Goal: Task Accomplishment & Management: Manage account settings

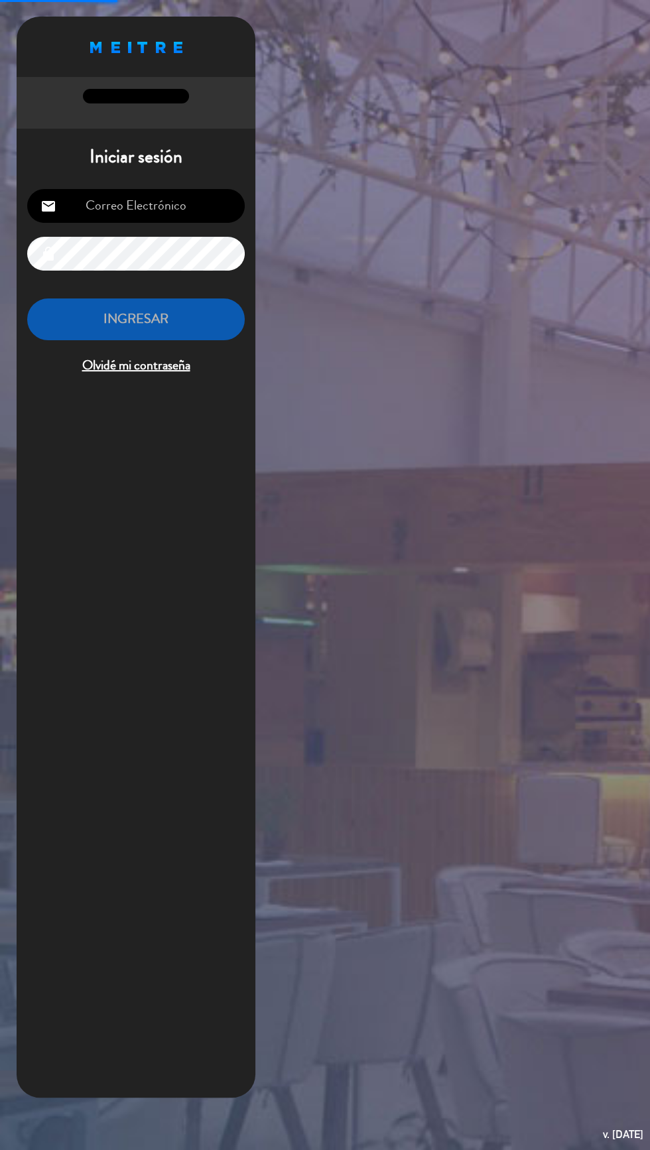
click at [162, 202] on input "email" at bounding box center [136, 206] width 218 height 34
type input "[EMAIL_ADDRESS][DOMAIN_NAME]"
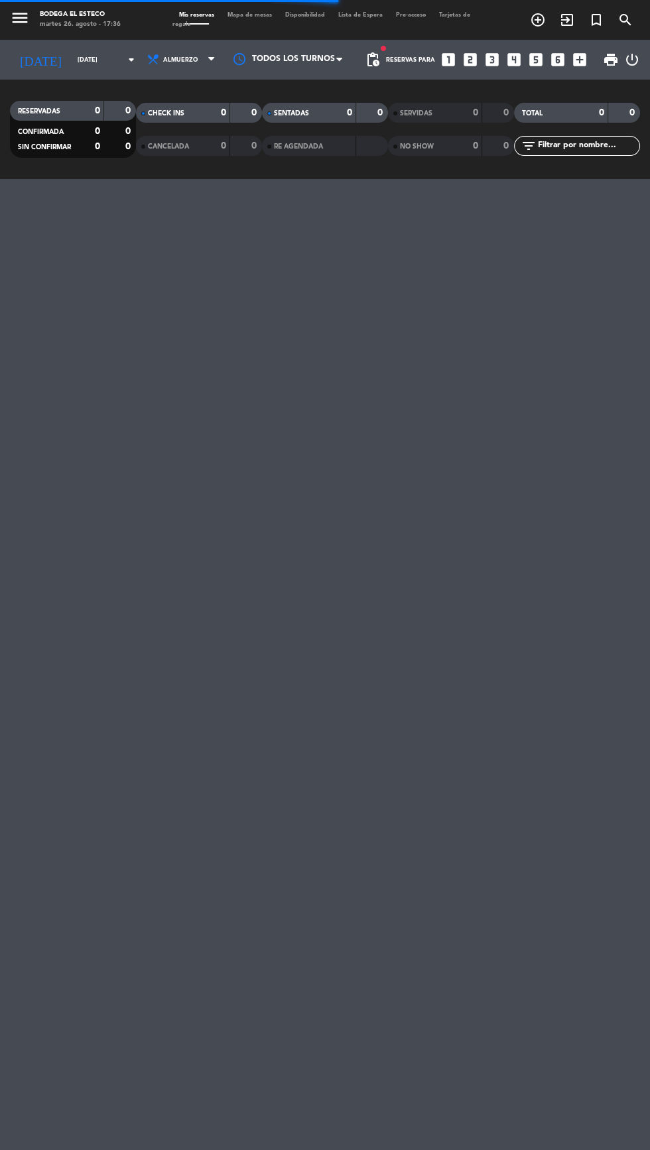
click at [197, 23] on span at bounding box center [197, 23] width 24 height 1
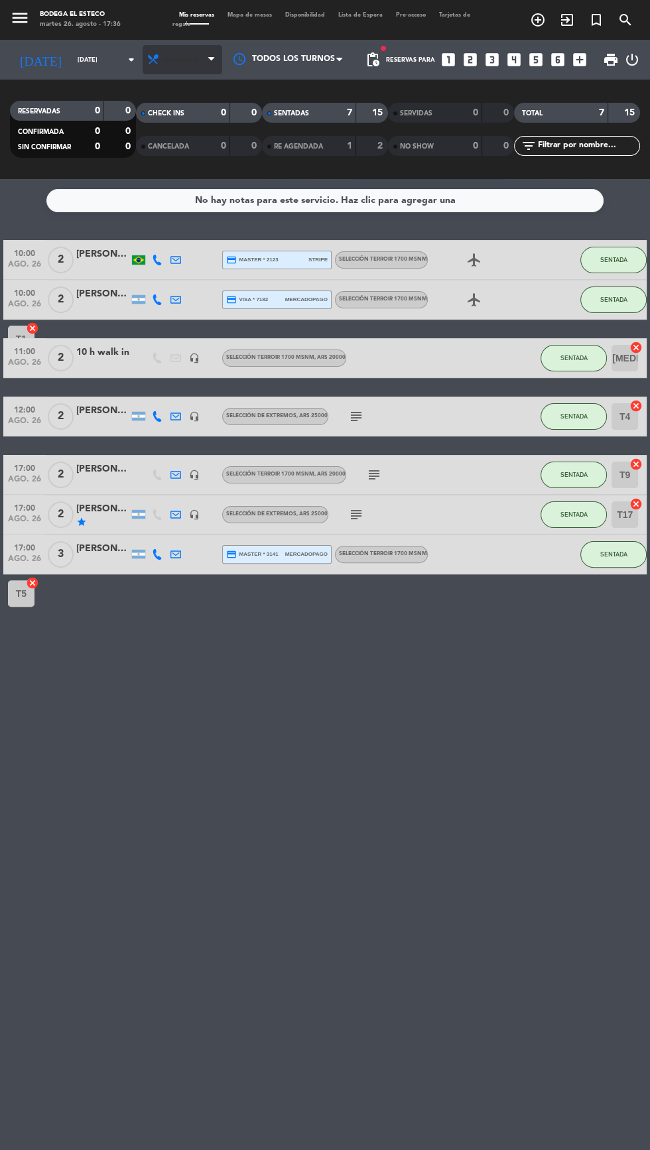
click at [176, 68] on span "Almuerzo" at bounding box center [183, 59] width 80 height 29
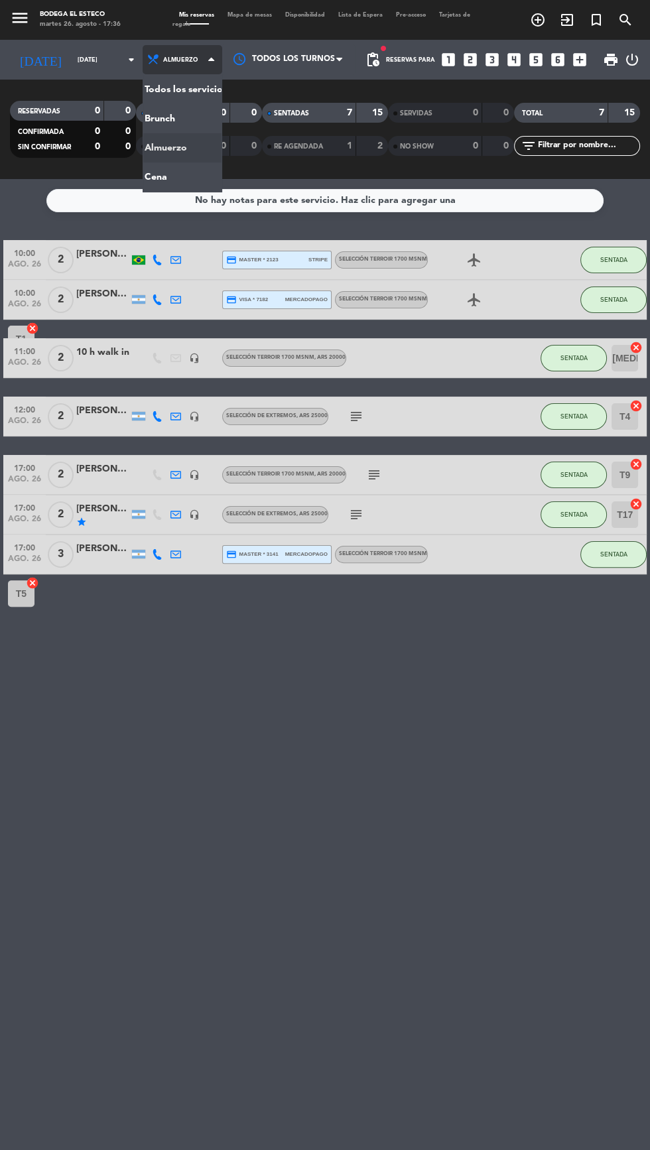
click at [170, 178] on div "menu Bodega El Esteco [DATE] 26. agosto - 17:36 Mis reservas Mapa de mesas Disp…" at bounding box center [325, 89] width 650 height 179
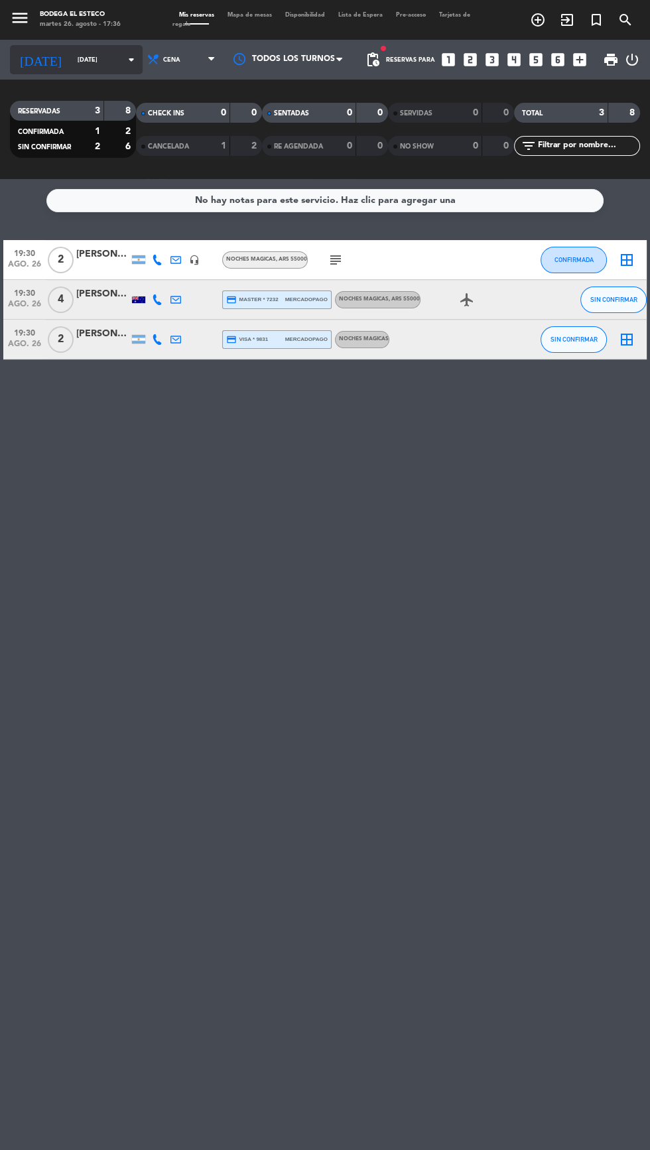
click at [71, 60] on input "[DATE]" at bounding box center [113, 60] width 84 height 21
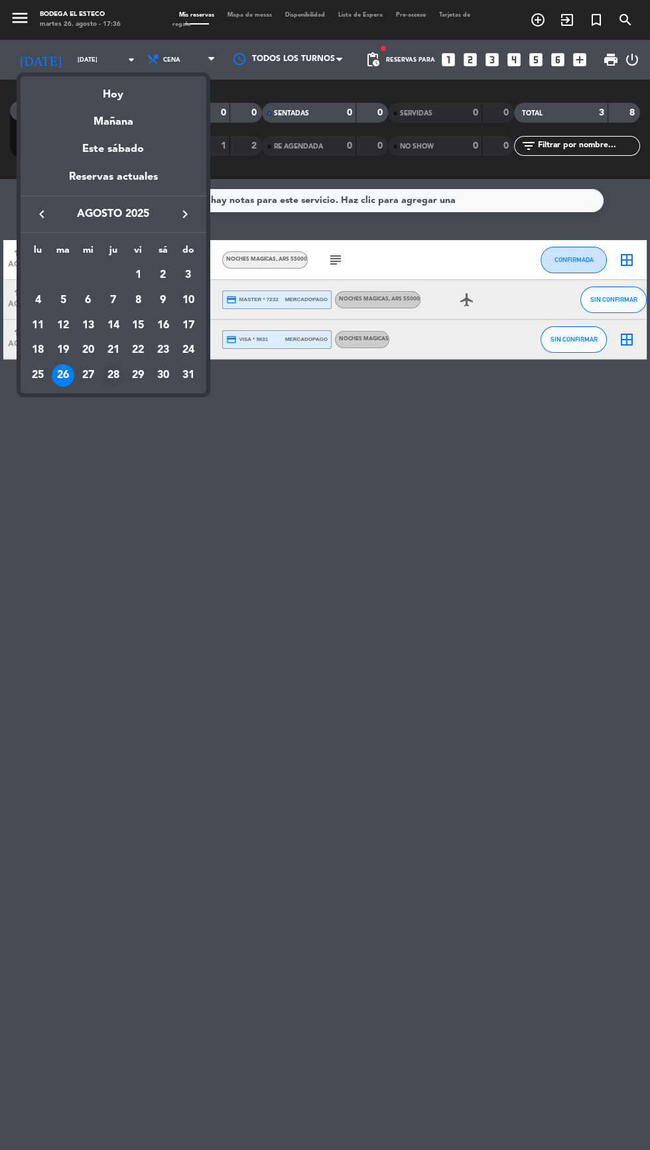
click at [117, 377] on div "28" at bounding box center [113, 375] width 23 height 23
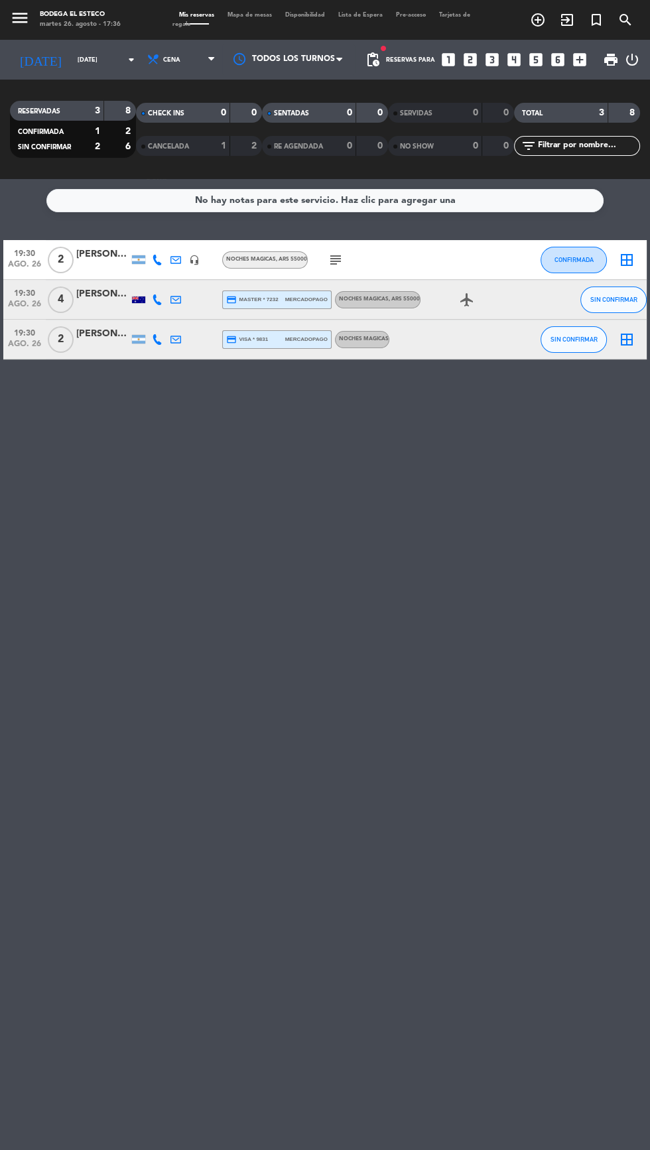
type input "jue. 28 ago."
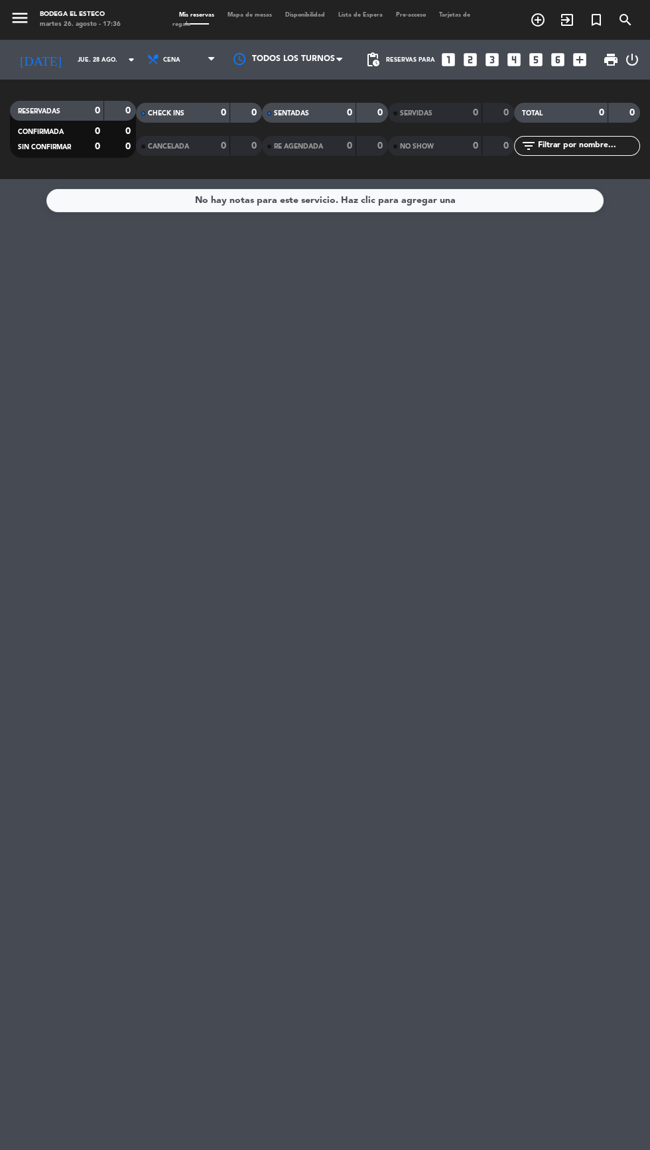
click at [404, 69] on div "Reservas para looks_one looks_two looks_3 looks_4 looks_5 looks_6 add_box" at bounding box center [489, 60] width 207 height 40
click at [377, 60] on span "pending_actions" at bounding box center [373, 60] width 16 height 16
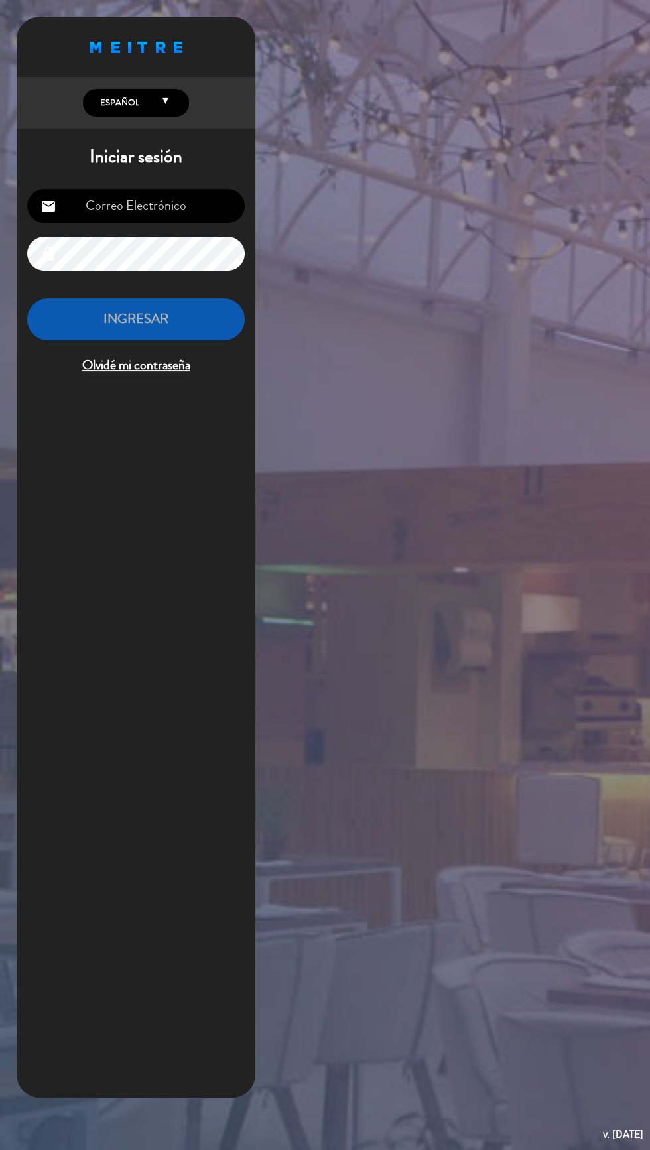
click at [311, 365] on div "Proudly born in [GEOGRAPHIC_DATA]. Made with love in [US_STATE] English Español…" at bounding box center [325, 575] width 650 height 1150
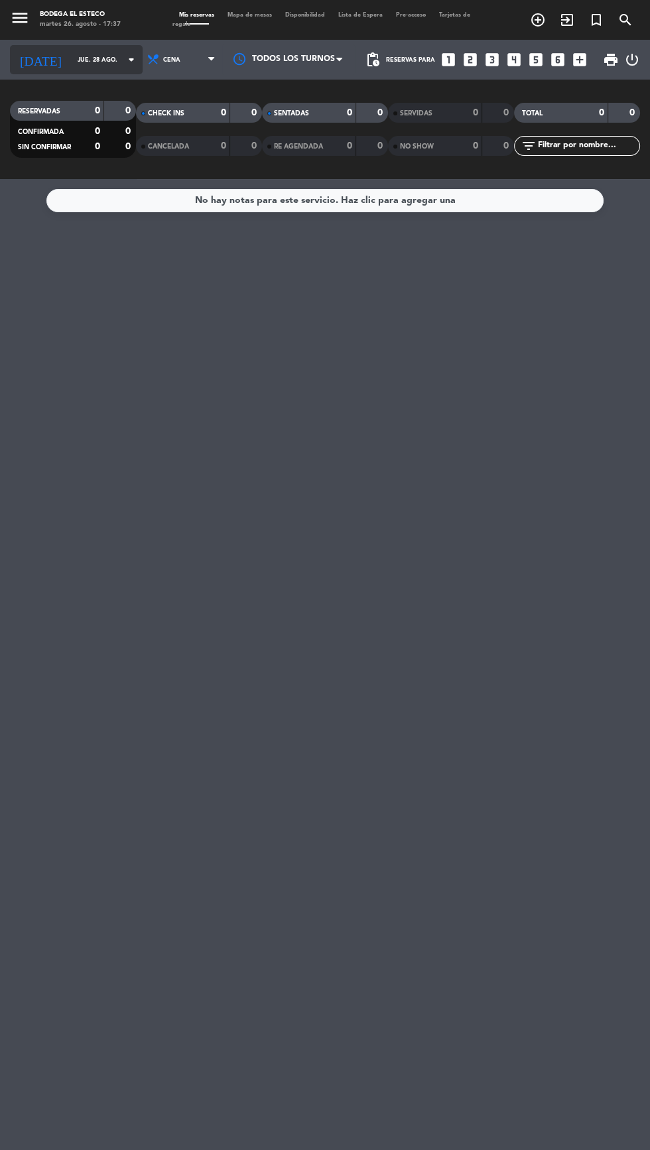
click at [99, 60] on input "jue. 28 ago." at bounding box center [113, 60] width 84 height 21
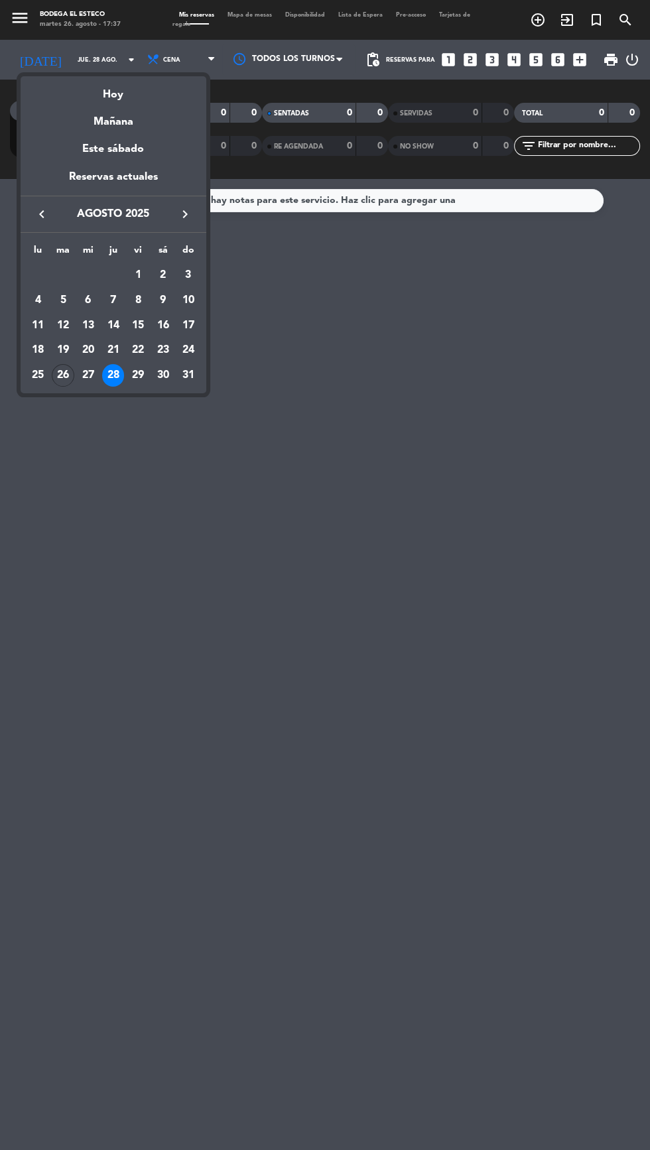
click at [195, 214] on button "keyboard_arrow_right" at bounding box center [185, 214] width 24 height 17
click at [90, 306] on div "3" at bounding box center [88, 300] width 23 height 23
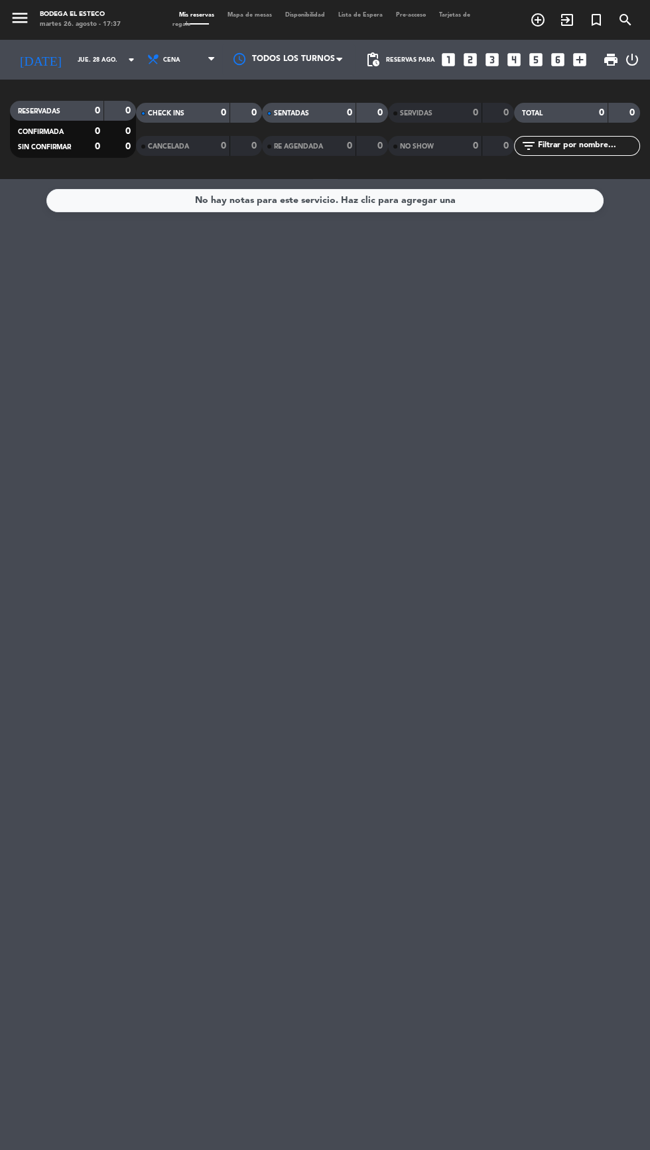
type input "mié. 3 sep."
